Goal: Book appointment/travel/reservation

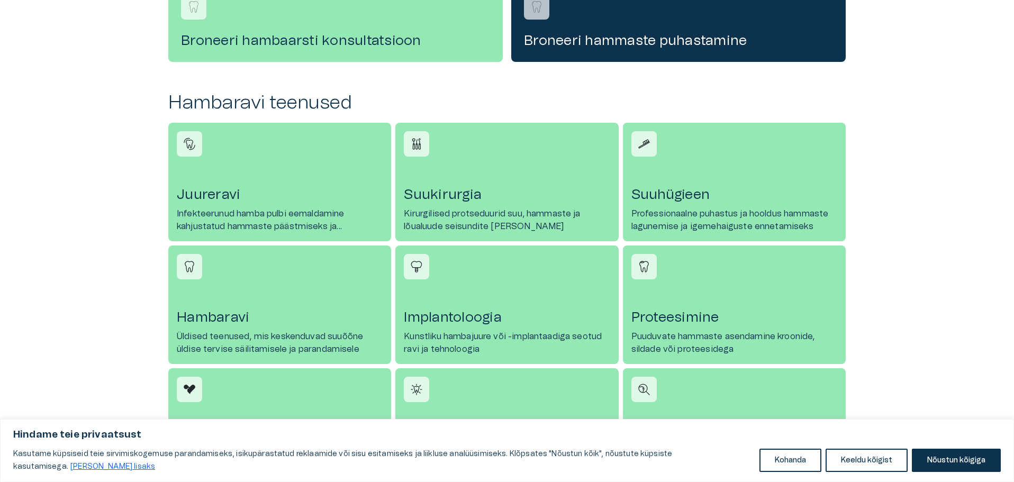
scroll to position [476, 0]
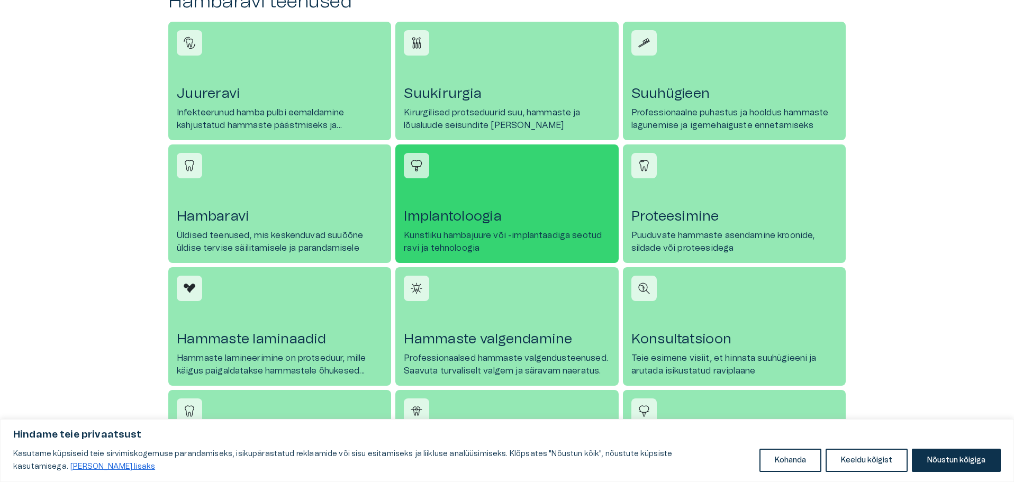
click at [465, 219] on h4 "Implantoloogia" at bounding box center [507, 216] width 206 height 17
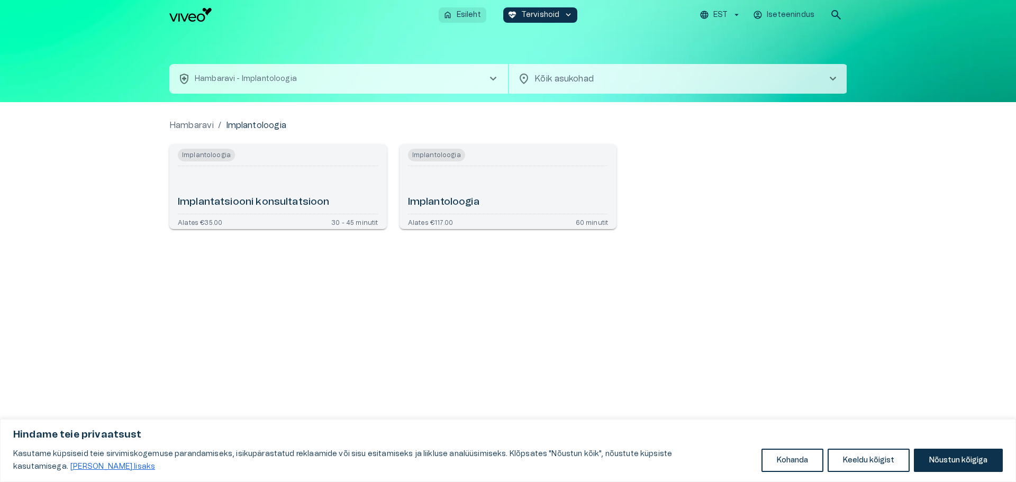
click at [463, 11] on p "Esileht" at bounding box center [469, 15] width 24 height 11
